Goal: Use online tool/utility: Utilize a website feature to perform a specific function

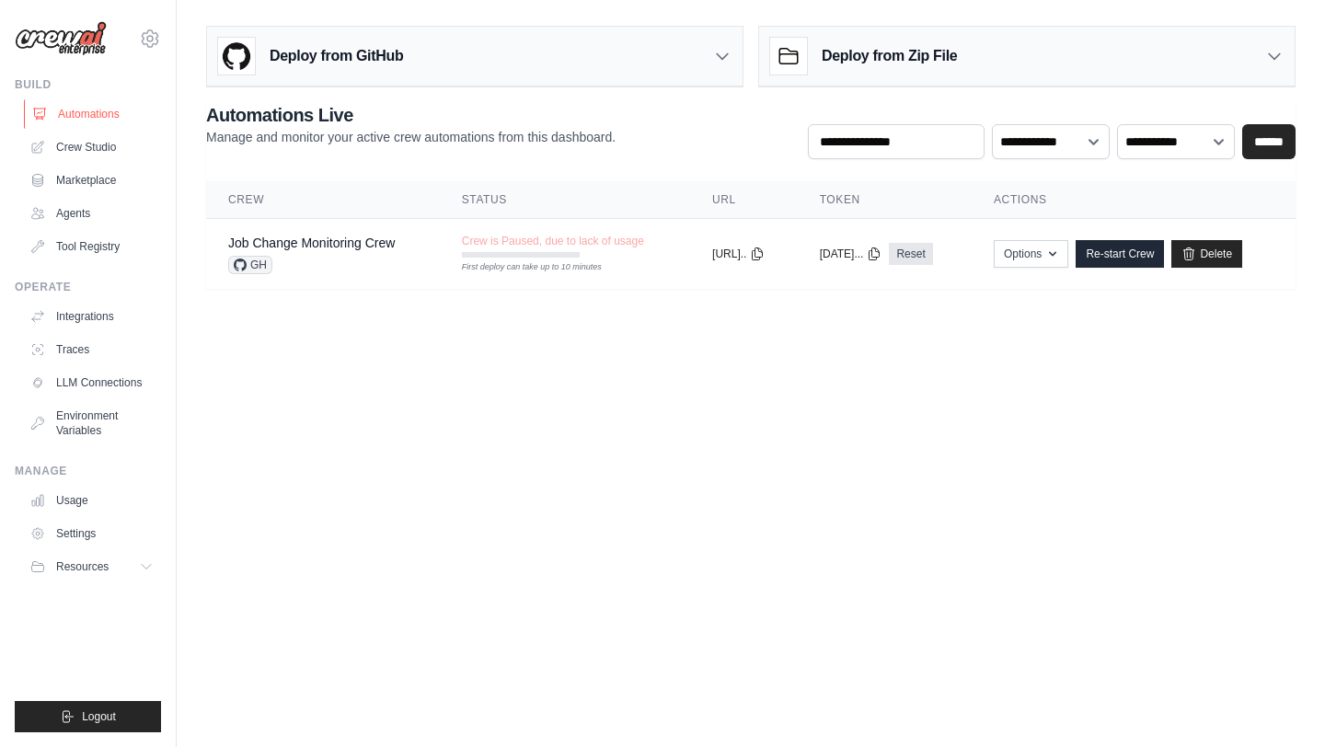
click at [100, 118] on link "Automations" at bounding box center [93, 113] width 139 height 29
click at [95, 145] on link "Crew Studio" at bounding box center [93, 147] width 139 height 29
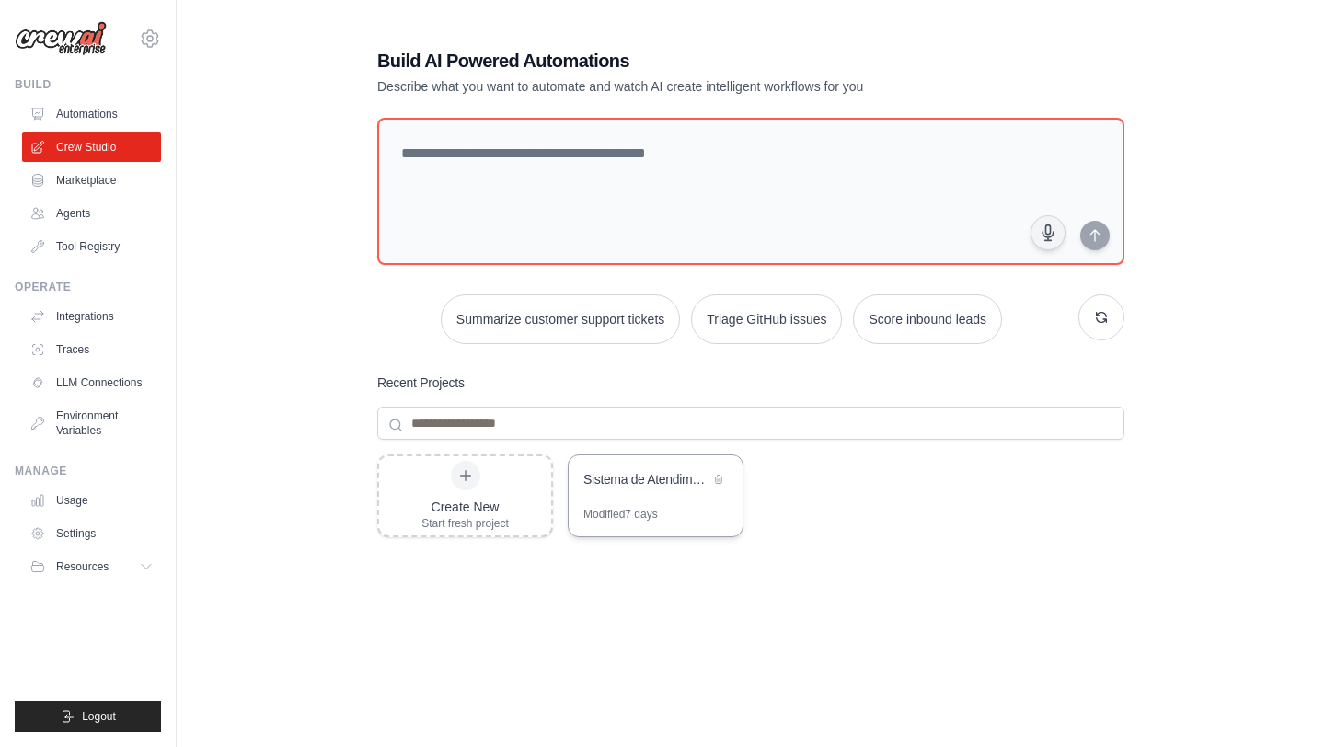
click at [652, 479] on div "Sistema de Atendimento Inteligente para Clinica Medica" at bounding box center [646, 479] width 126 height 18
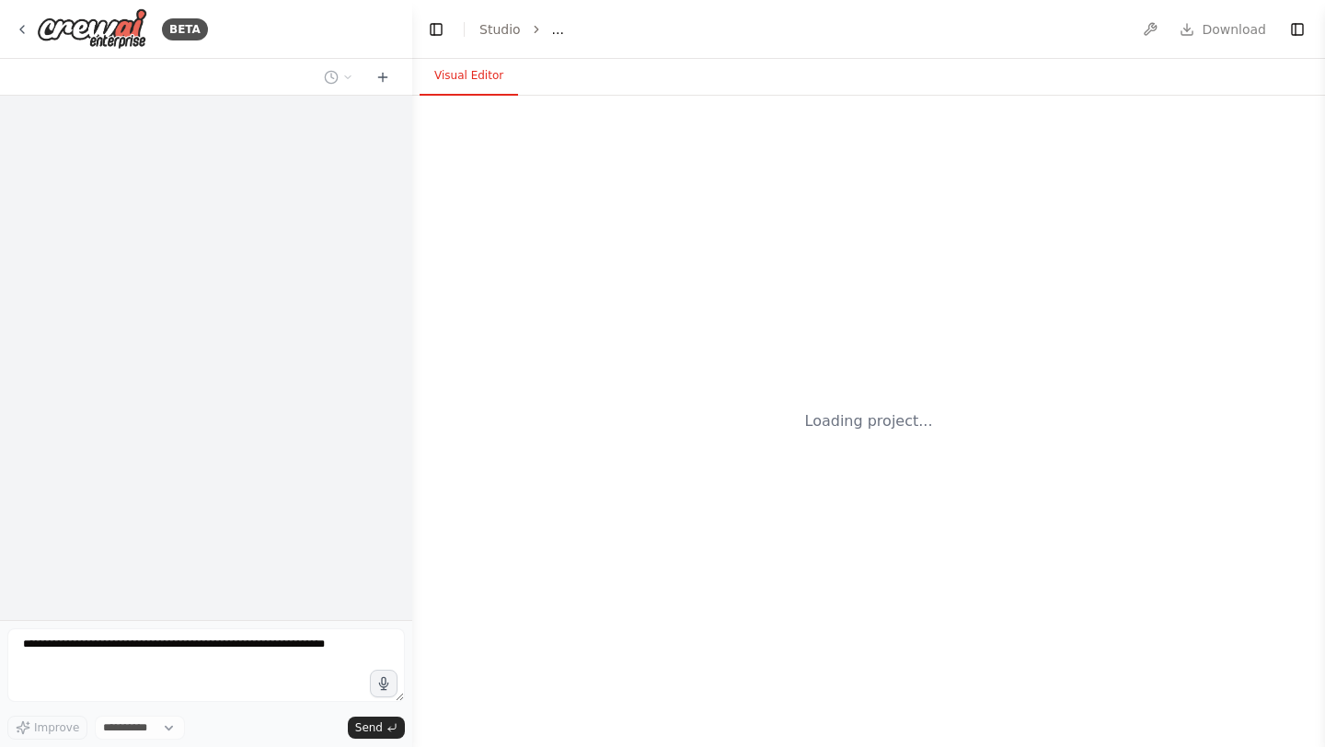
select select "****"
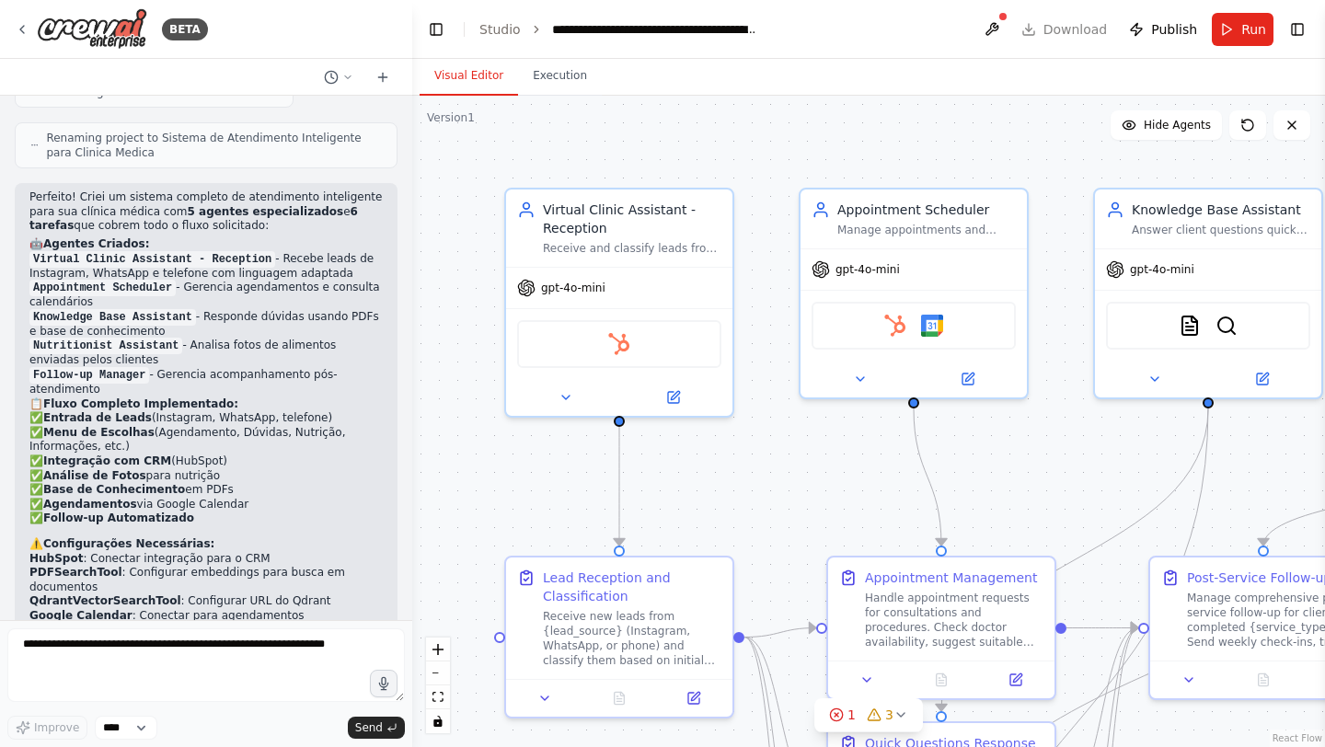
scroll to position [2079, 0]
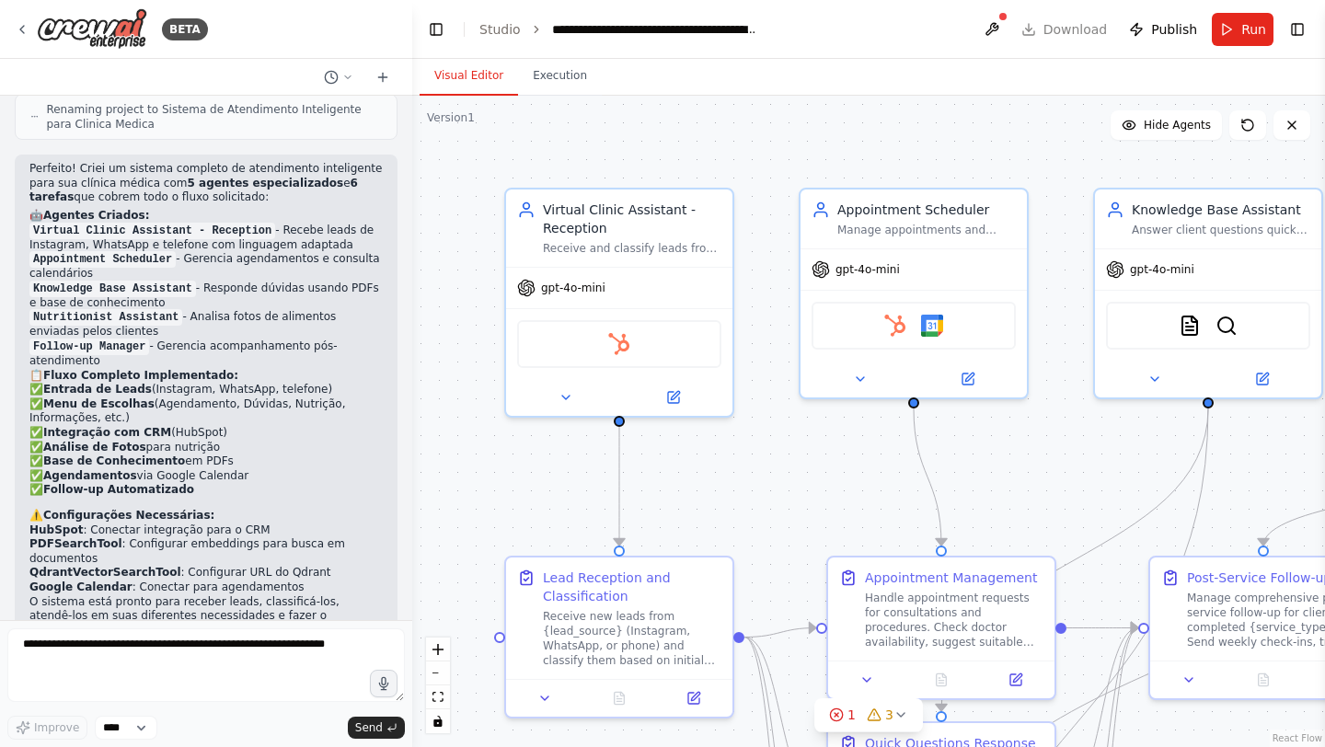
click at [854, 139] on div ".deletable-edge-delete-btn { width: 20px; height: 20px; border: 0px solid #ffff…" at bounding box center [868, 422] width 913 height 652
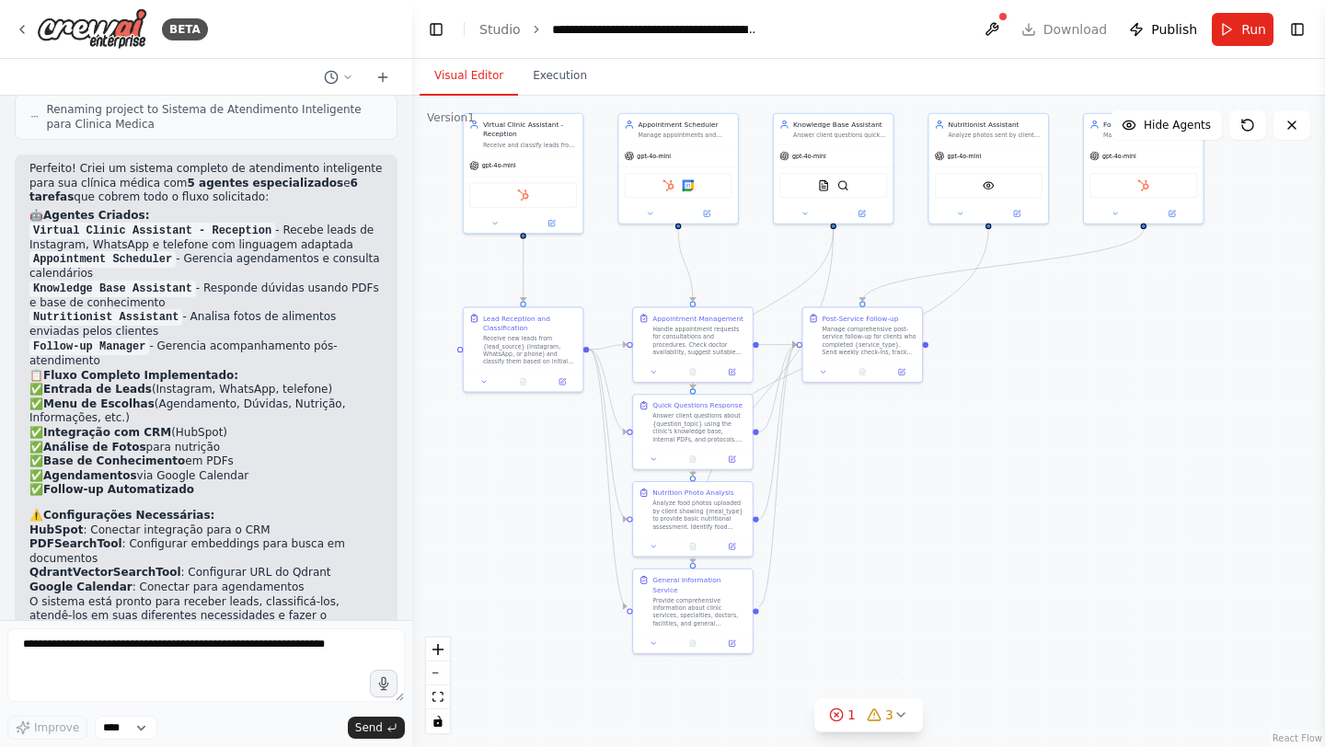
drag, startPoint x: 971, startPoint y: 354, endPoint x: 774, endPoint y: 277, distance: 211.6
click at [774, 277] on div ".deletable-edge-delete-btn { width: 20px; height: 20px; border: 0px solid #ffff…" at bounding box center [868, 422] width 913 height 652
click at [823, 185] on img at bounding box center [824, 184] width 12 height 12
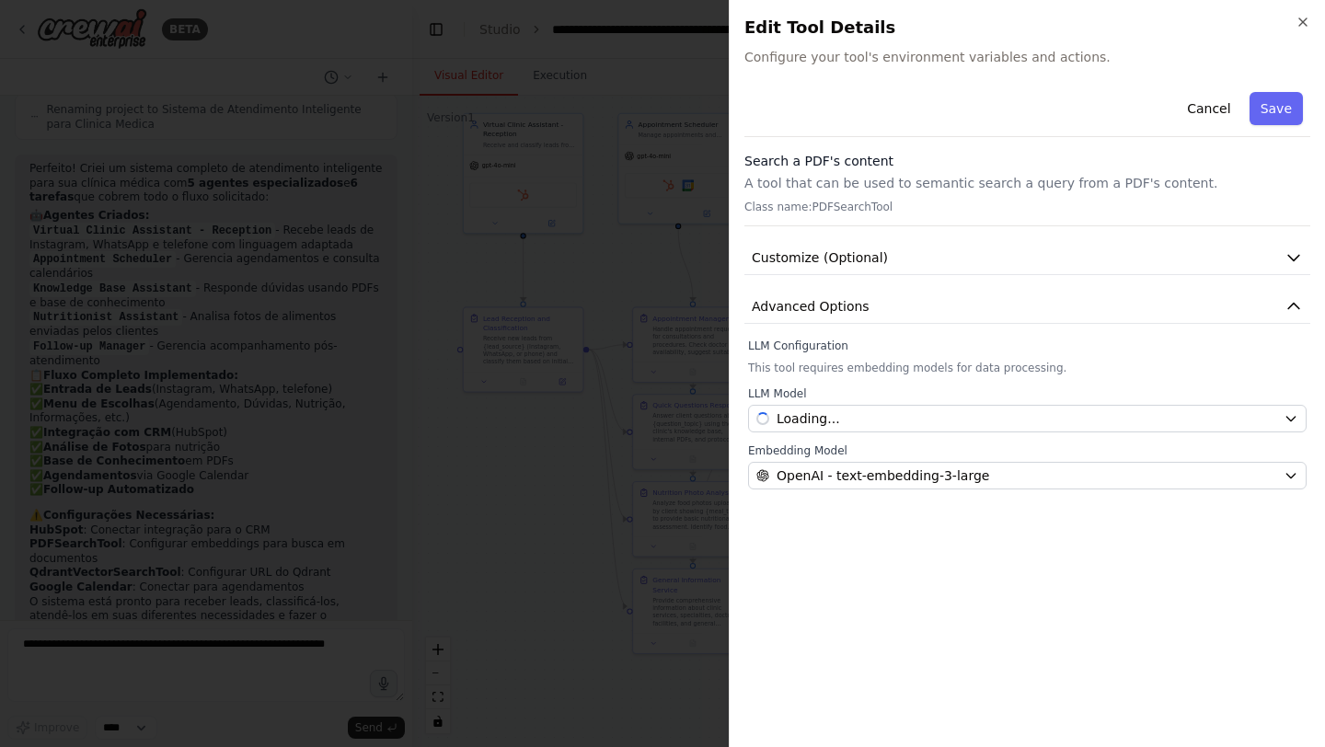
click at [1310, 19] on div "Close Edit Tool Details Configure your tool's environment variables and actions…" at bounding box center [1027, 373] width 596 height 747
click at [1303, 21] on icon "button" at bounding box center [1302, 21] width 7 height 7
